Goal: Task Accomplishment & Management: Complete application form

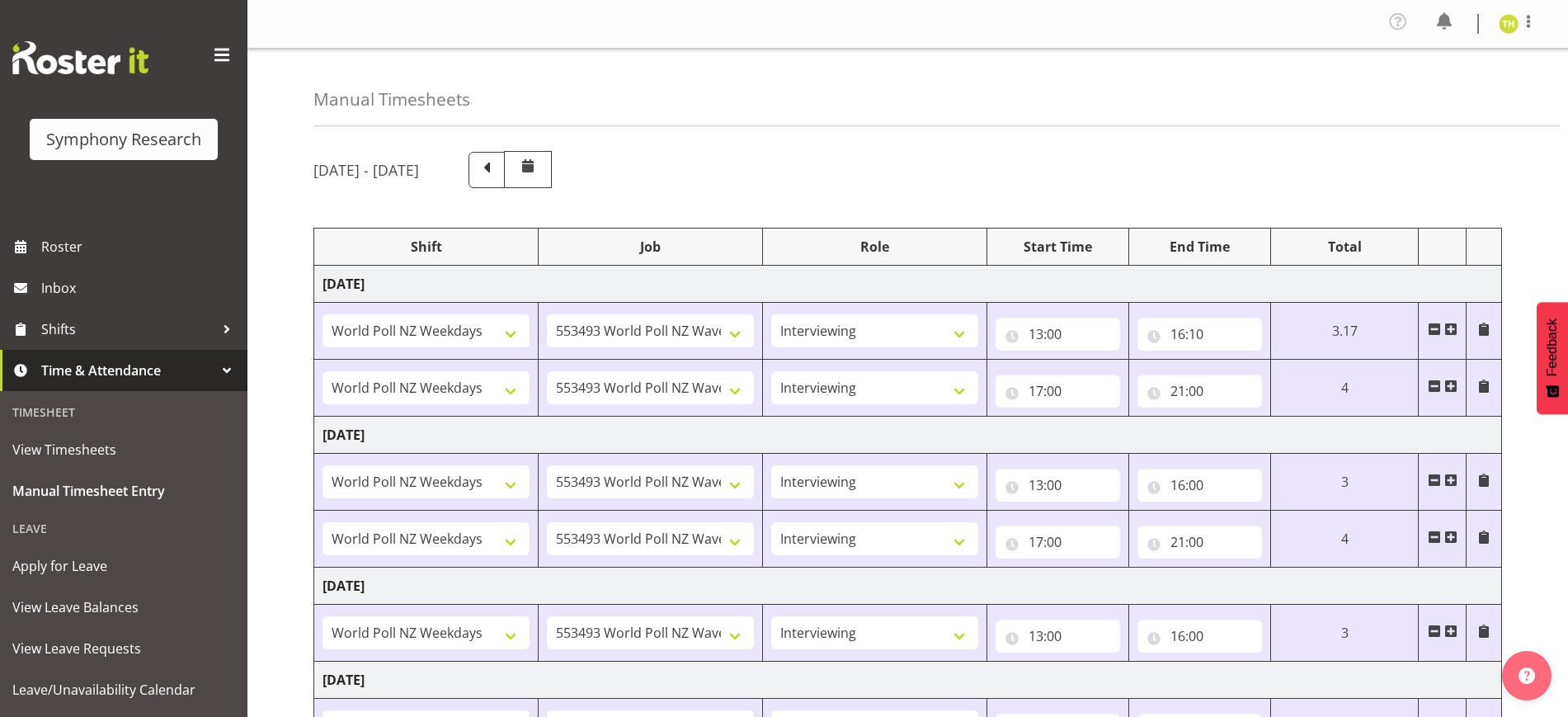
select select "41604"
select select "10527"
select select "47"
select select "41604"
select select "10527"
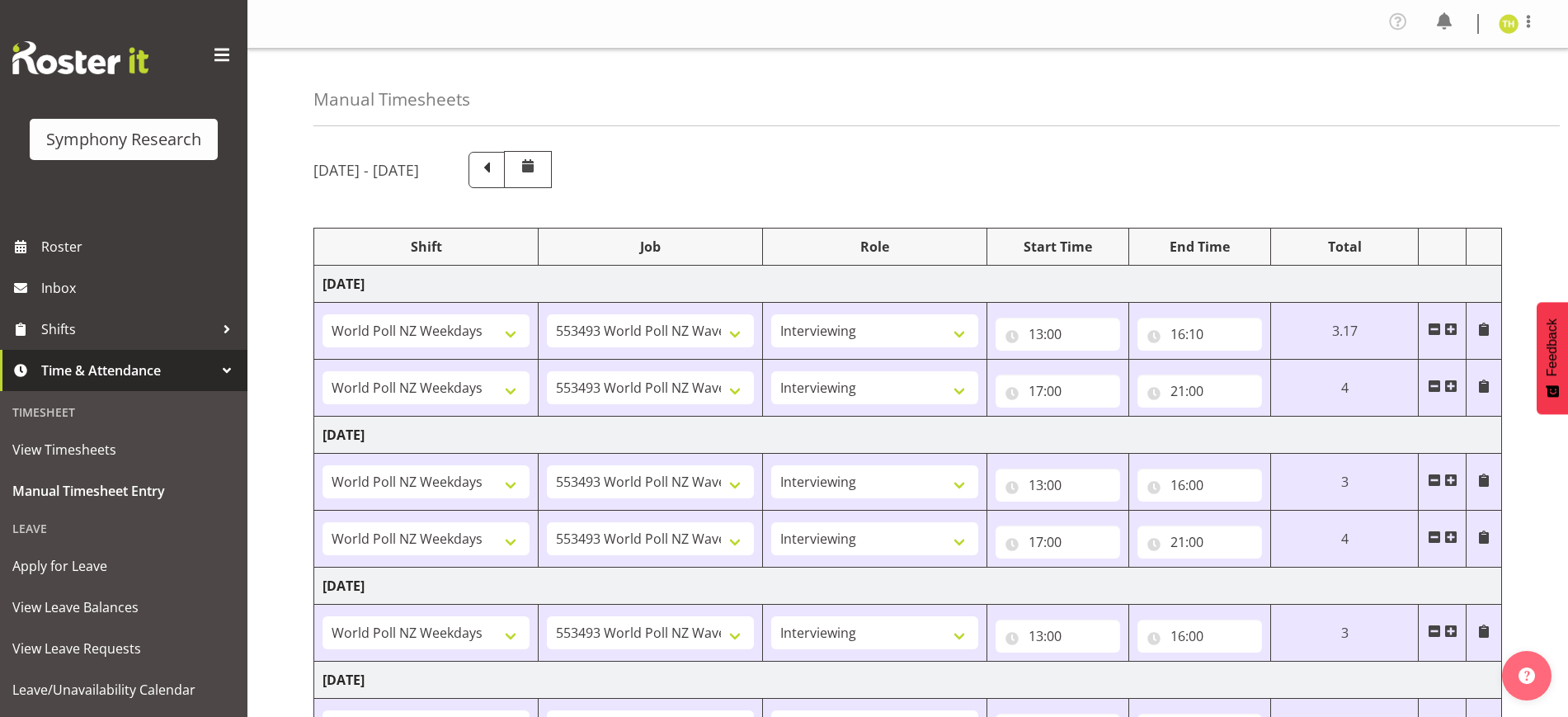
select select "47"
select select "41604"
select select "10527"
select select "47"
select select "41604"
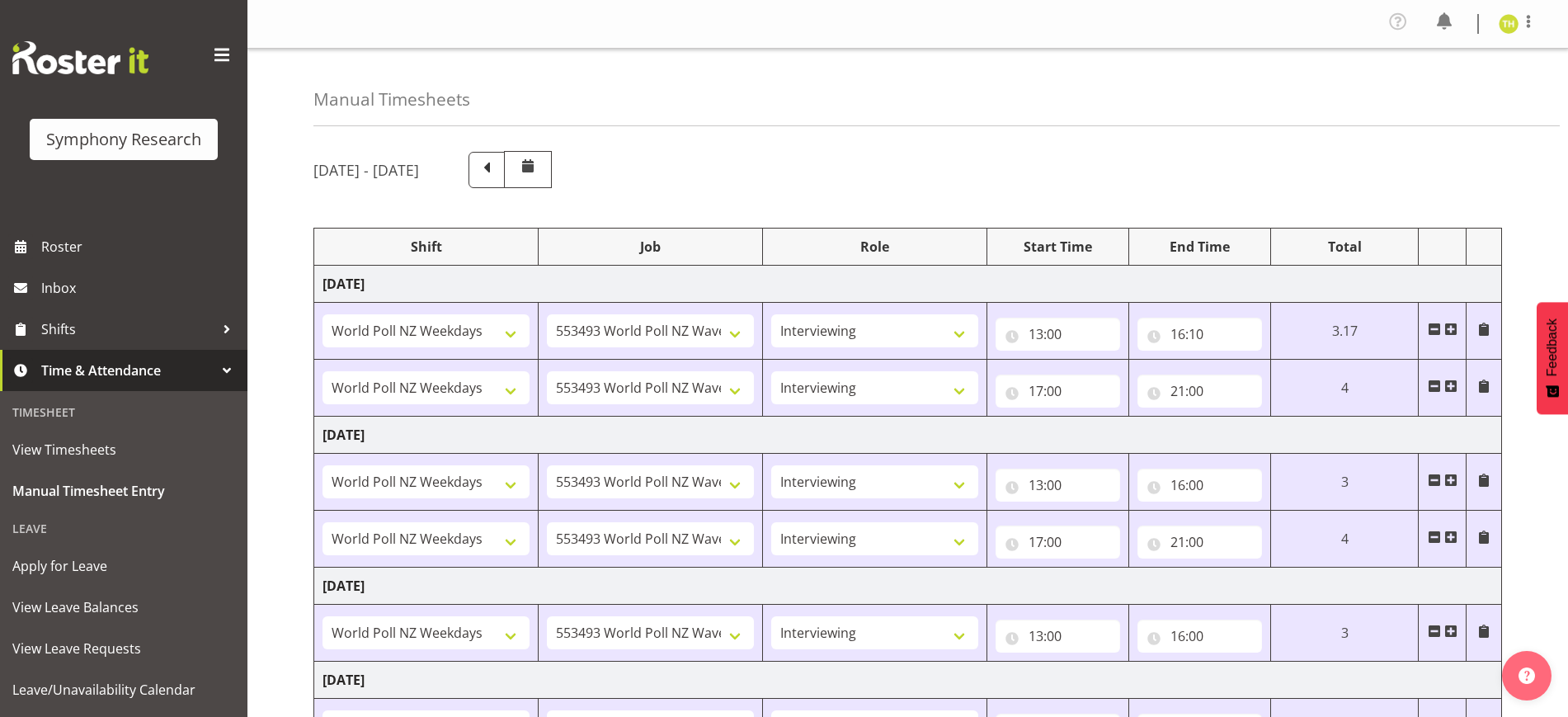
select select "10527"
select select "47"
select select "41604"
select select "10527"
select select "47"
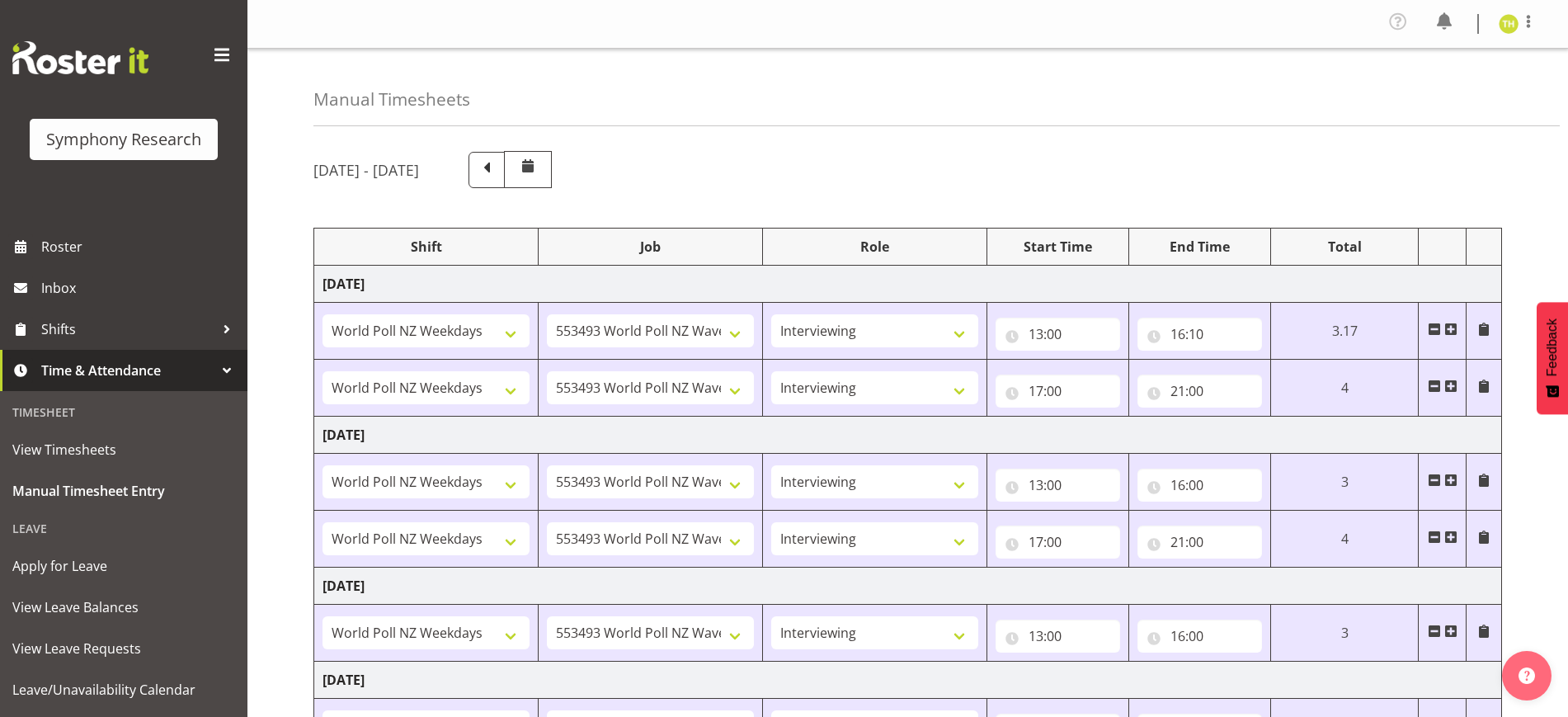
select select "41604"
select select "10527"
select select "47"
select select "41604"
select select "10527"
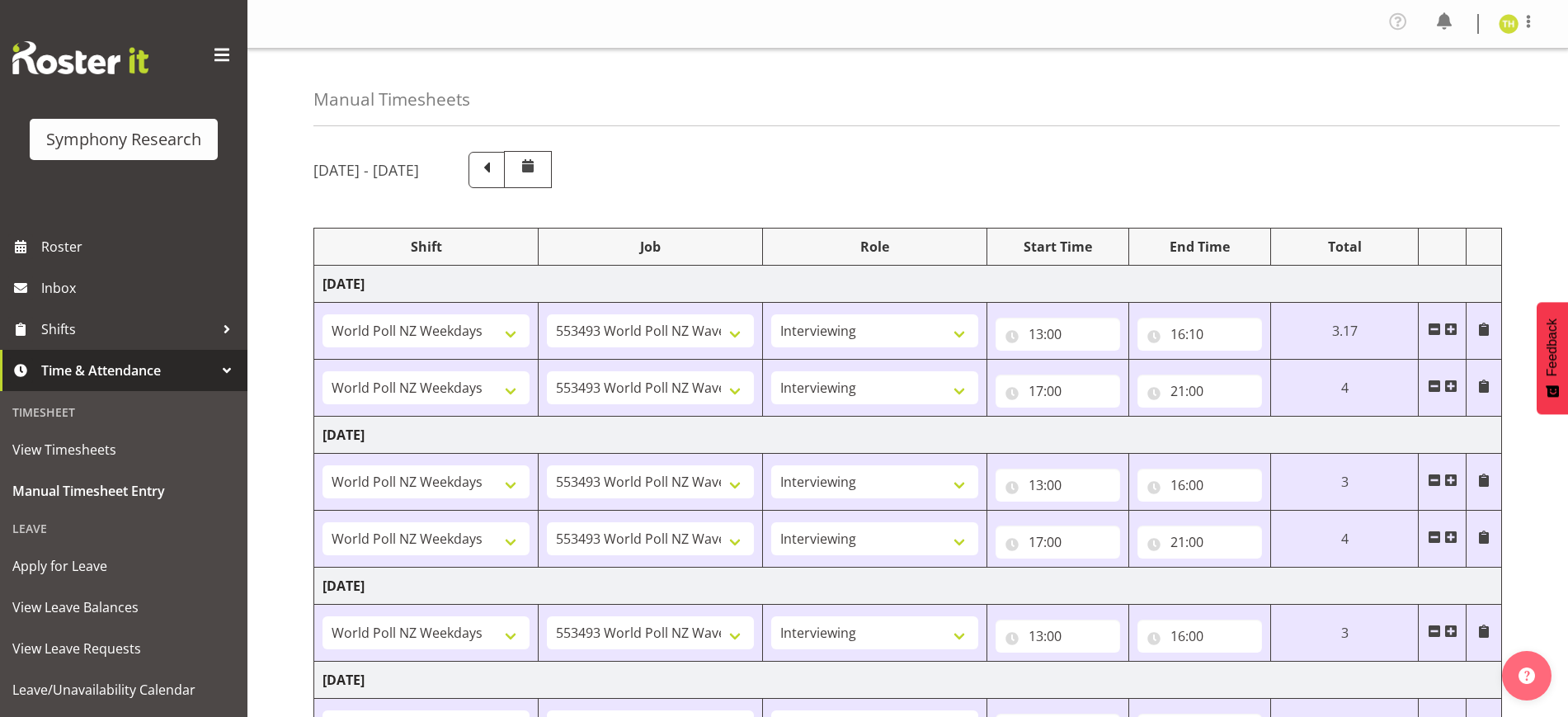
select select "47"
select select "41604"
select select "10527"
select select "47"
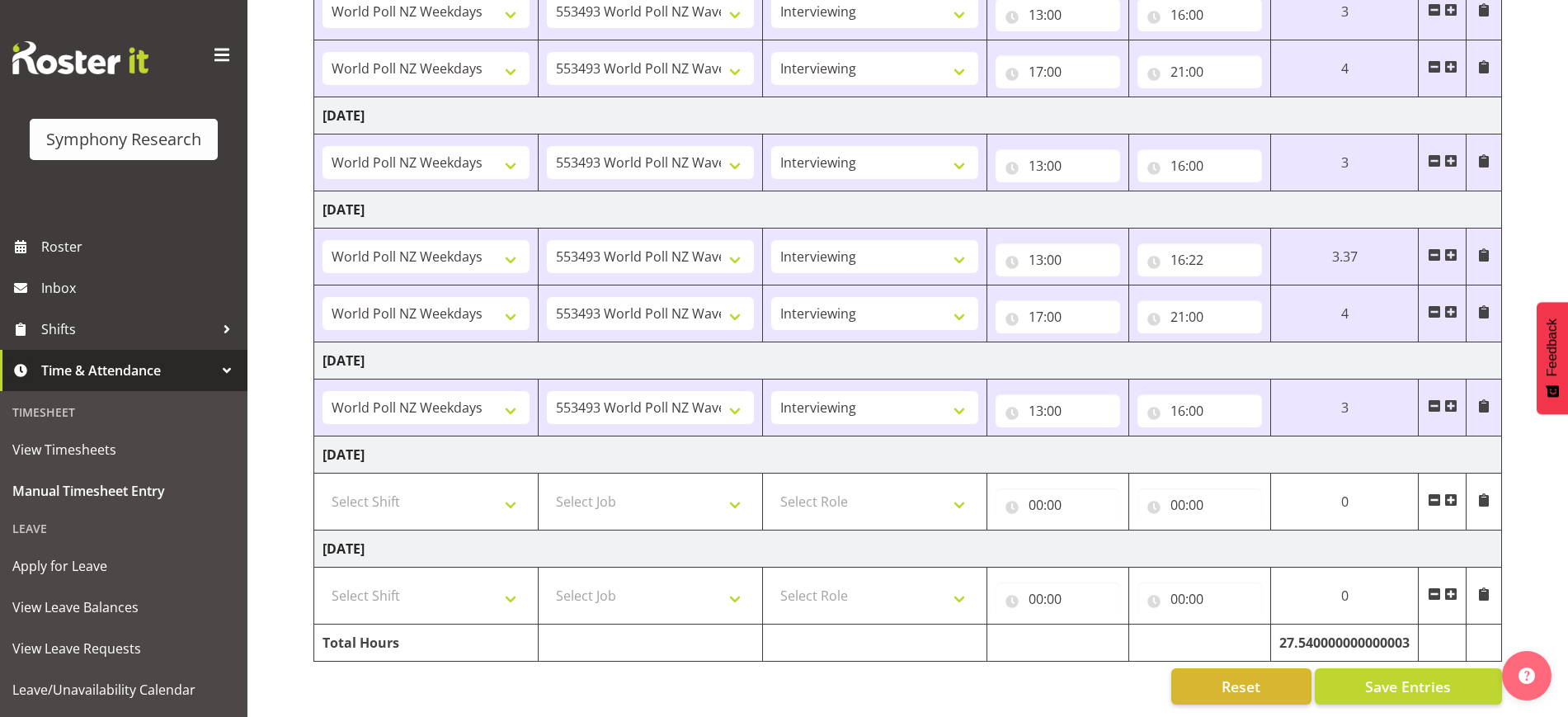
click at [1450, 399] on span at bounding box center [1450, 405] width 13 height 13
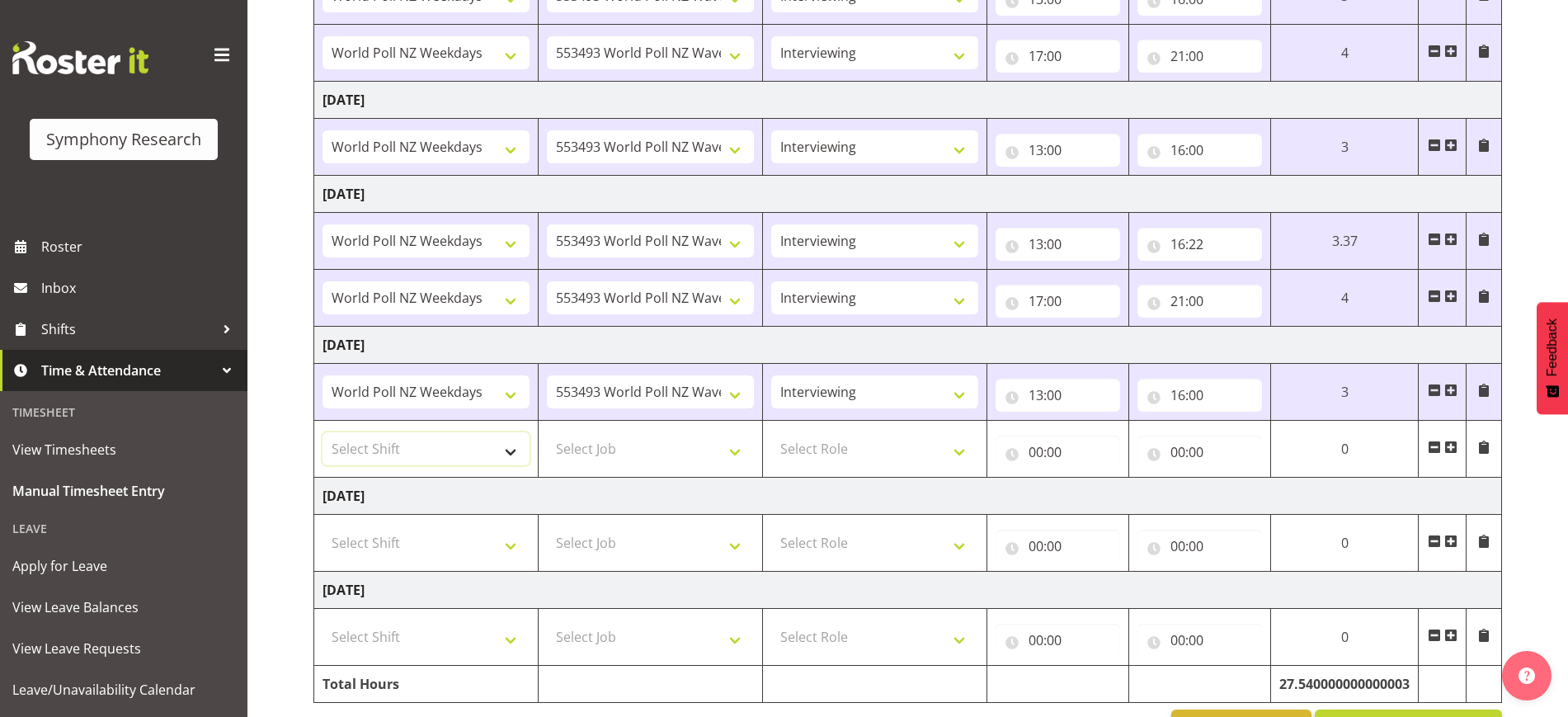
click at [420, 458] on select "Select Shift !!Weekend Residential (Roster IT Shift Label) *Business 9/10am ~ 4…" at bounding box center [426, 448] width 207 height 33
select select "41604"
click at [323, 432] on select "Select Shift !!Weekend Residential (Roster IT Shift Label) *Business 9/10am ~ 4…" at bounding box center [426, 448] width 207 height 33
click at [637, 450] on select "Select Job 550060 IF Admin 553492 World Poll Aus Wave 2 Main 2025 553493 World …" at bounding box center [650, 448] width 207 height 33
select select "10527"
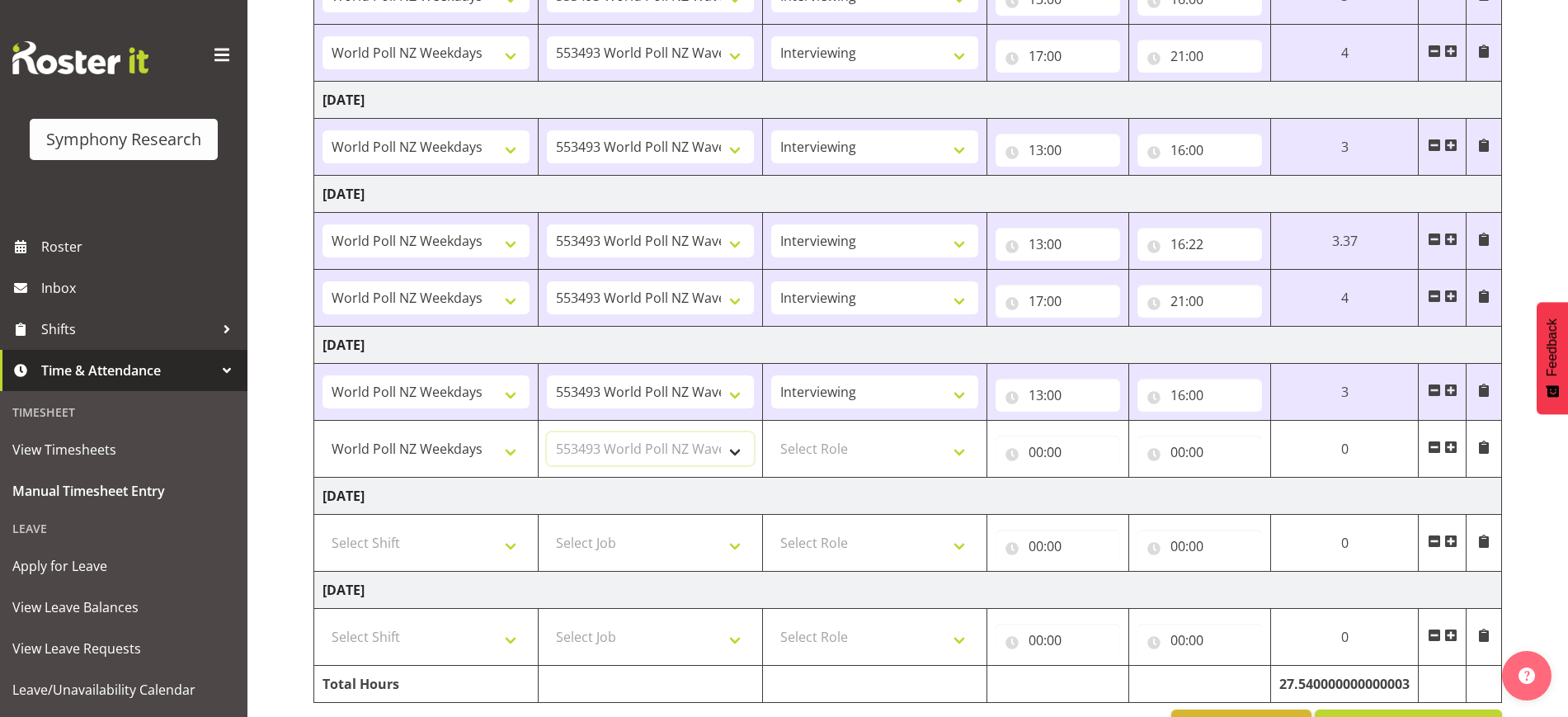
click at [547, 432] on select "Select Job 550060 IF Admin 553492 World Poll Aus Wave 2 Main 2025 553493 World …" at bounding box center [650, 448] width 207 height 33
click at [907, 447] on select "Select Role Briefing Interviewing" at bounding box center [874, 448] width 207 height 33
select select "47"
click at [771, 432] on select "Select Role Briefing Interviewing" at bounding box center [874, 448] width 207 height 33
click at [1040, 446] on input "00:00" at bounding box center [1057, 452] width 124 height 33
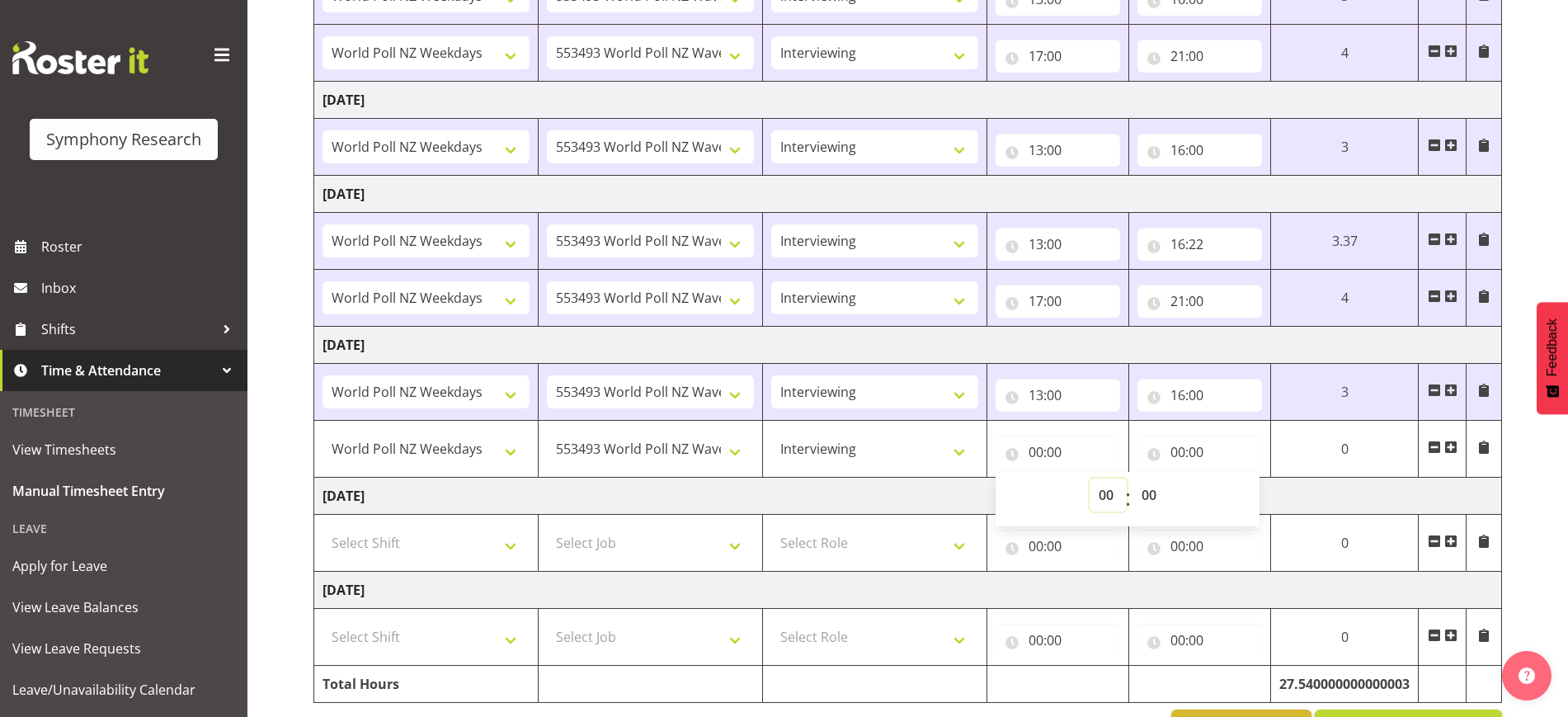
click at [1093, 492] on select "00 01 02 03 04 05 06 07 08 09 10 11 12 13 14 15 16 17 18 19 20 21 22 23" at bounding box center [1108, 495] width 37 height 33
select select "17"
click at [1090, 479] on select "00 01 02 03 04 05 06 07 08 09 10 11 12 13 14 15 16 17 18 19 20 21 22 23" at bounding box center [1108, 495] width 37 height 33
type input "17:00"
click at [1174, 455] on input "00:00" at bounding box center [1199, 452] width 124 height 33
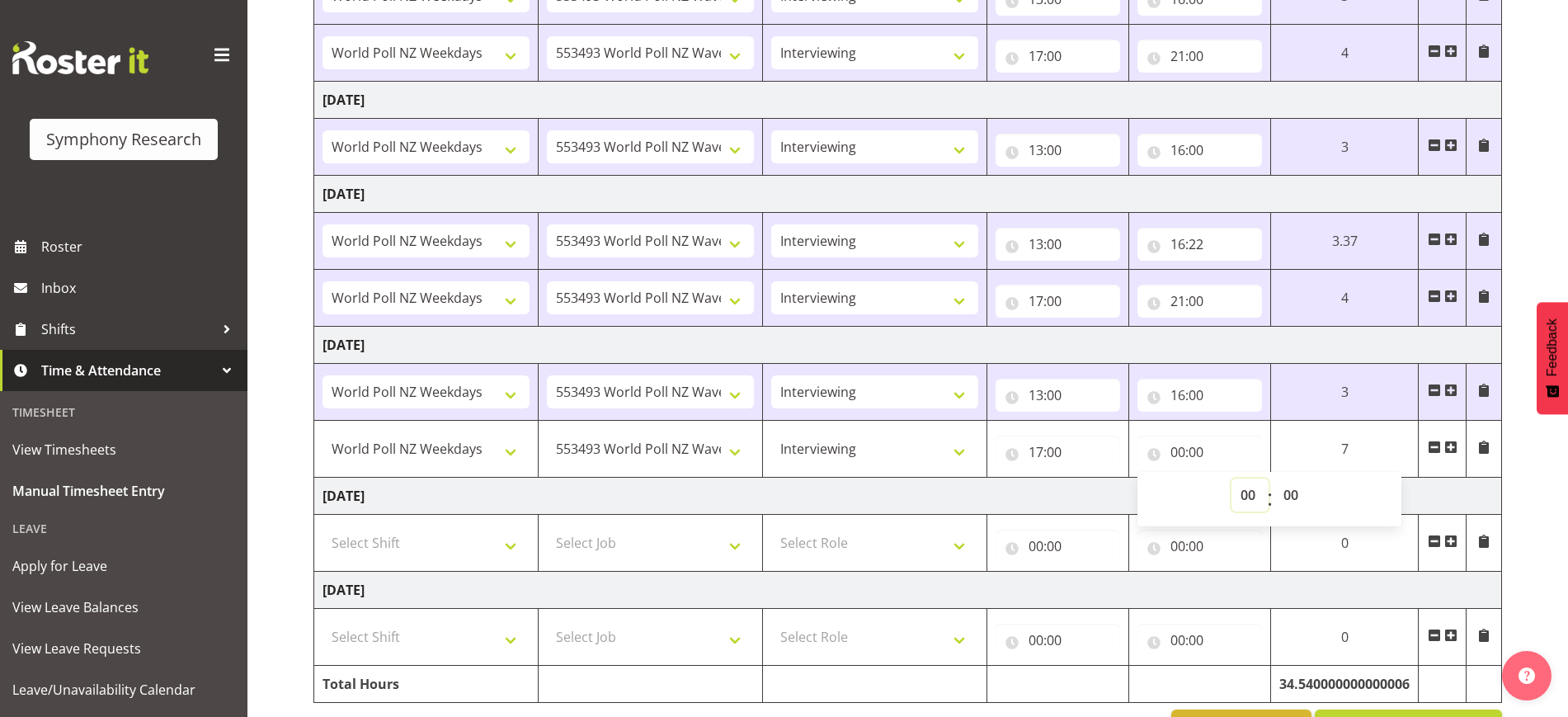
click at [1233, 494] on select "00 01 02 03 04 05 06 07 08 09 10 11 12 13 14 15 16 17 18 19 20 21 22 23" at bounding box center [1249, 495] width 37 height 33
select select "21"
click at [1232, 479] on select "00 01 02 03 04 05 06 07 08 09 10 11 12 13 14 15 16 17 18 19 20 21 22 23" at bounding box center [1249, 495] width 37 height 33
type input "21:00"
click at [1031, 487] on td "[DATE]" at bounding box center [908, 496] width 1188 height 37
